Goal: Task Accomplishment & Management: Manage account settings

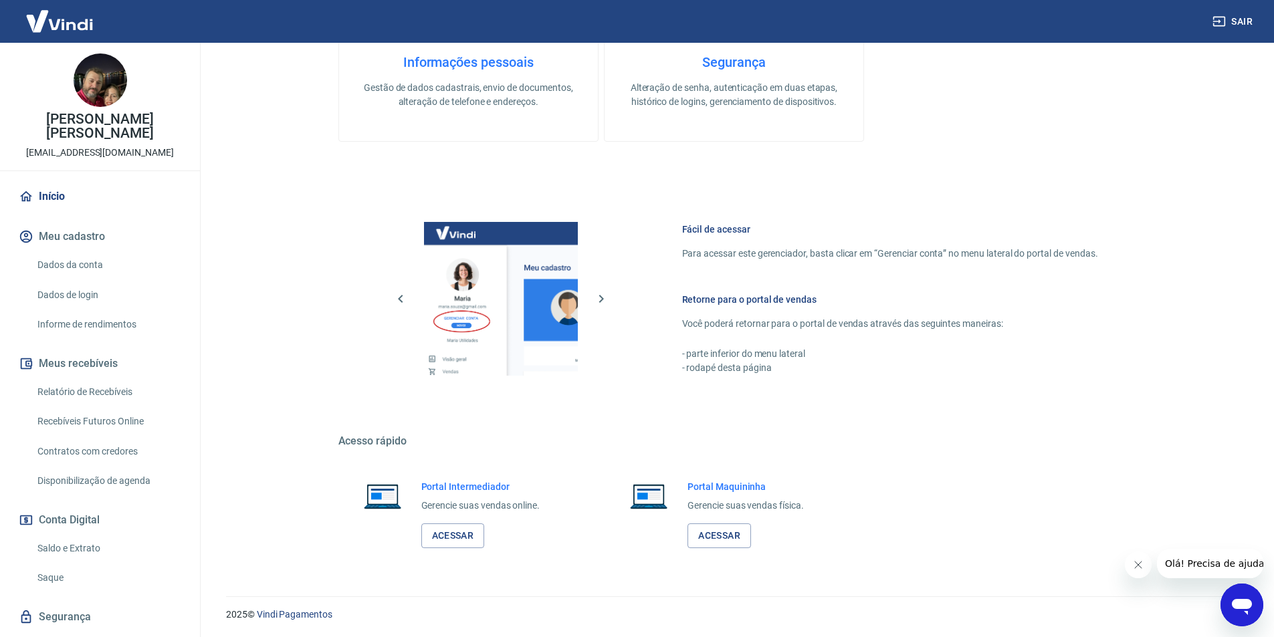
scroll to position [405, 0]
click at [472, 538] on link "Acessar" at bounding box center [453, 535] width 64 height 25
